Goal: Information Seeking & Learning: Check status

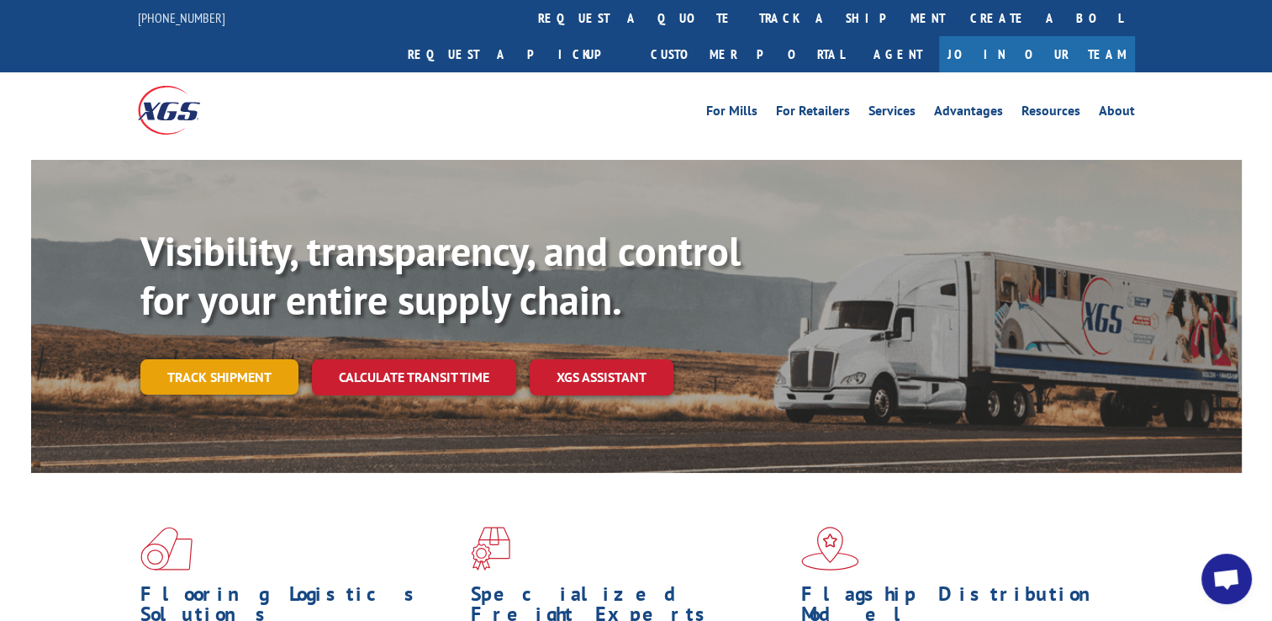
click at [220, 359] on link "Track shipment" at bounding box center [219, 376] width 158 height 35
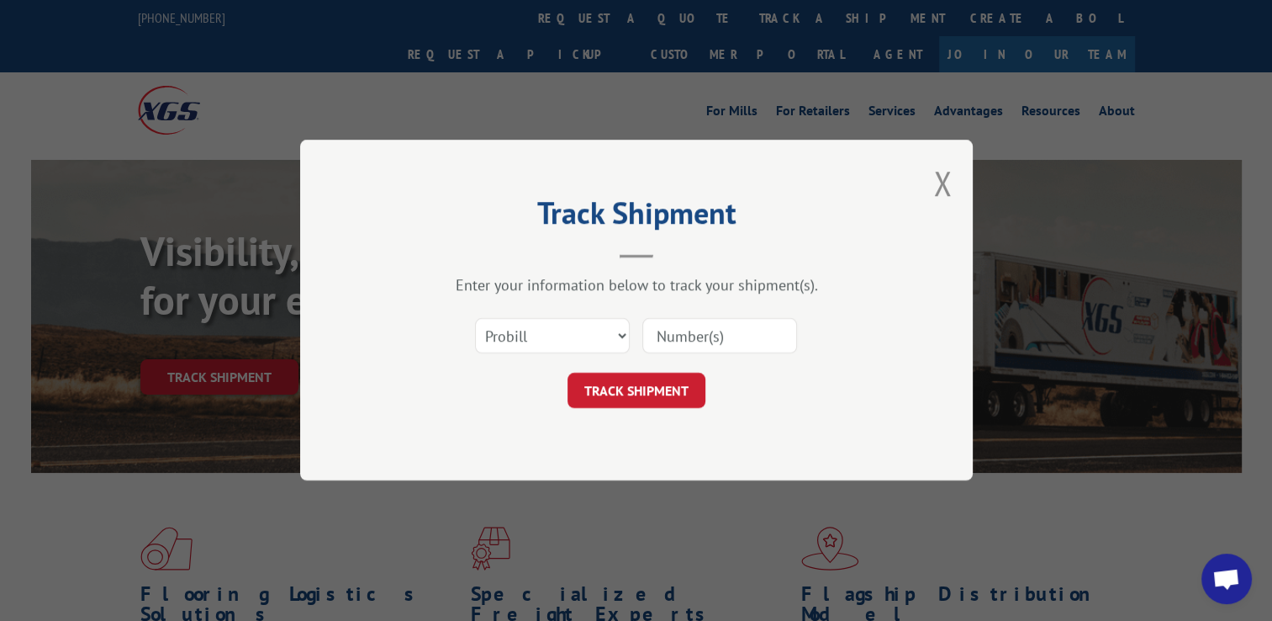
click at [713, 348] on input at bounding box center [719, 336] width 155 height 35
paste input "17592217"
click at [625, 384] on button "TRACK SHIPMENT" at bounding box center [637, 390] width 138 height 35
type input "17592217"
click button "TRACK SHIPMENT" at bounding box center [637, 390] width 138 height 35
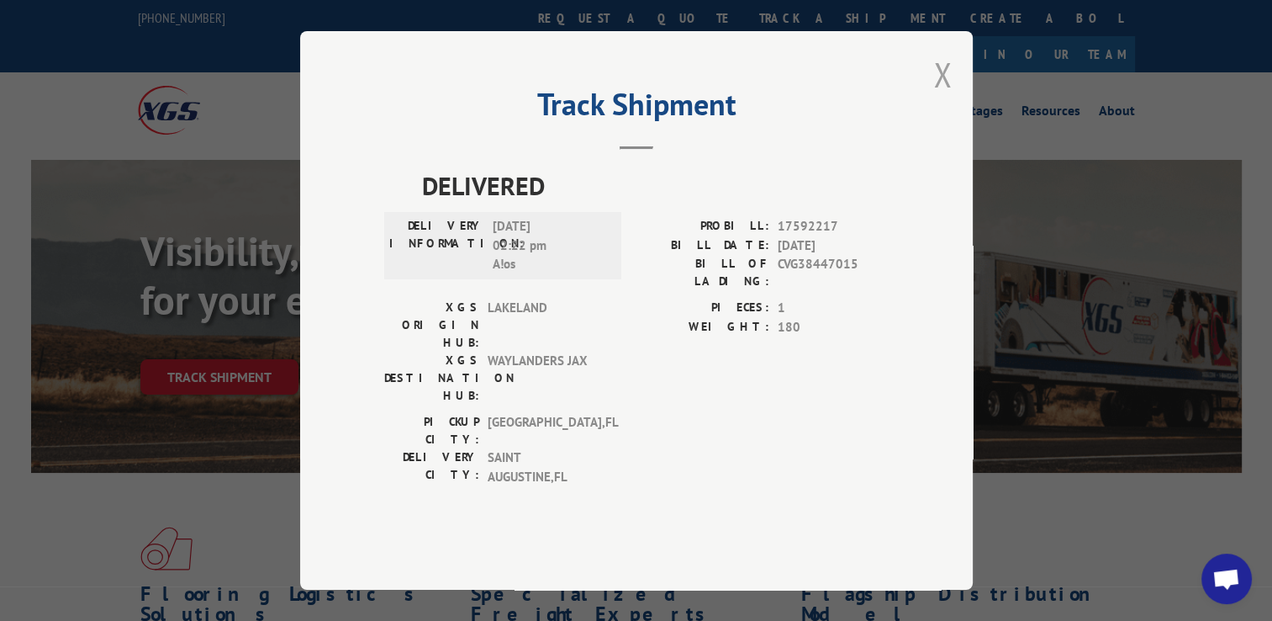
drag, startPoint x: 959, startPoint y: 113, endPoint x: 934, endPoint y: 101, distance: 27.1
click at [954, 113] on div "Track Shipment DELIVERED DELIVERY INFORMATION: [DATE] 02:22 pm A!os PROBILL: 17…" at bounding box center [636, 310] width 673 height 558
click at [934, 97] on button "Close modal" at bounding box center [942, 74] width 19 height 45
